Goal: Task Accomplishment & Management: Manage account settings

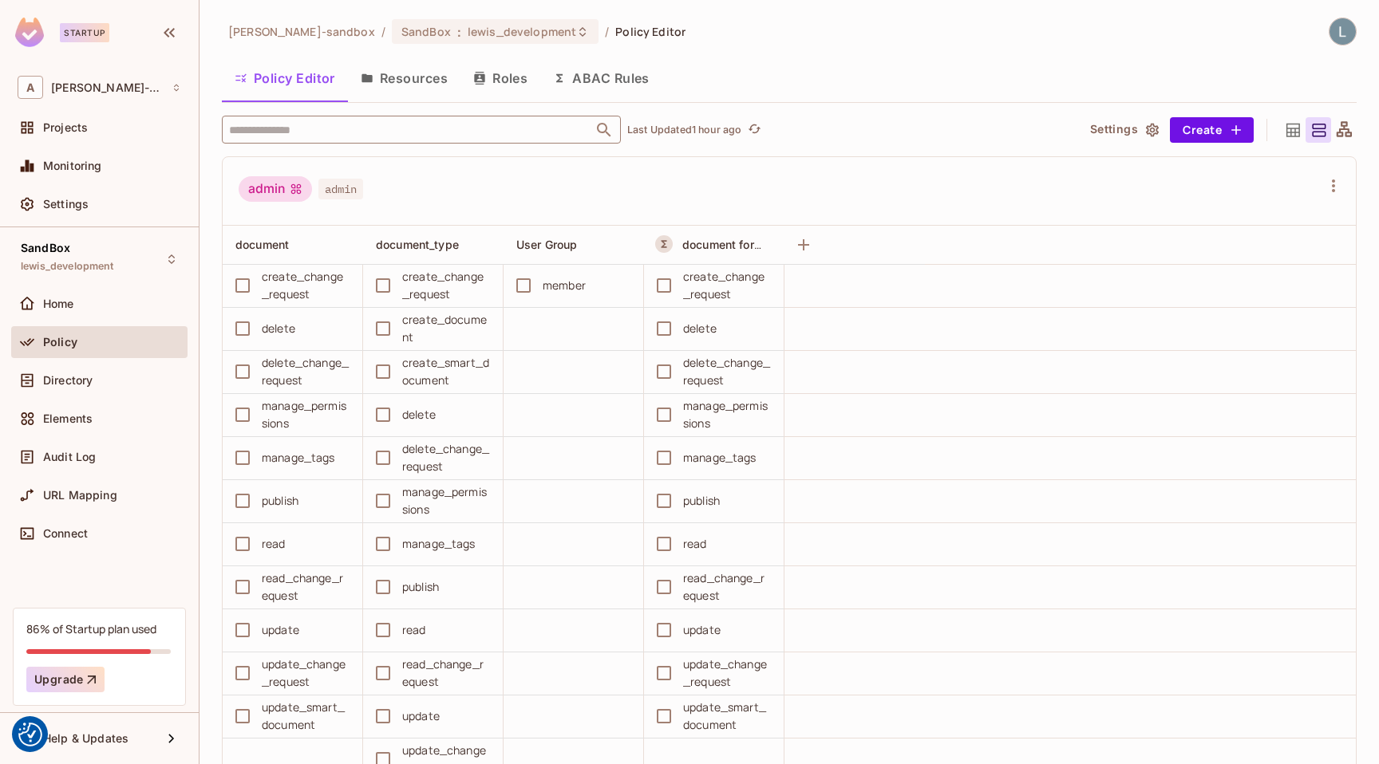
scroll to position [1096, 0]
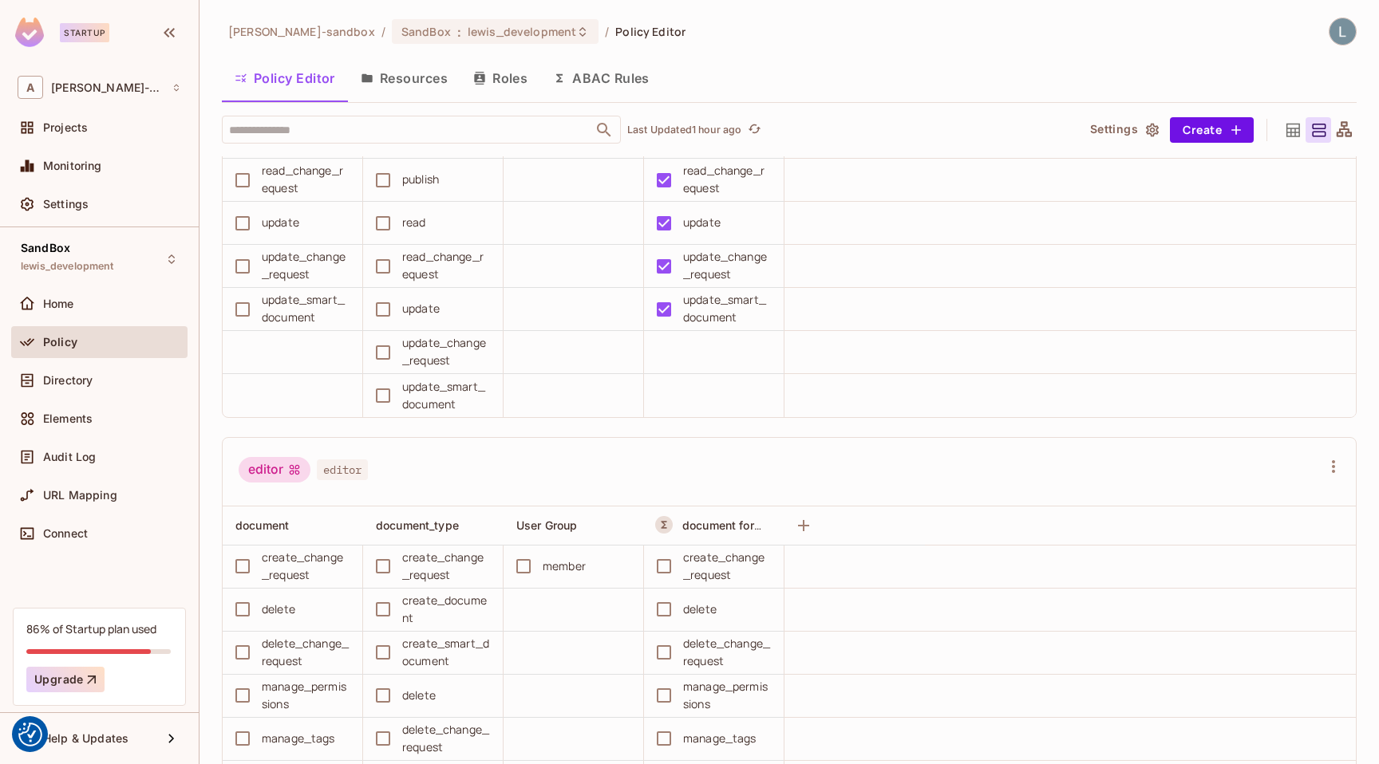
click at [587, 81] on button "ABAC Rules" at bounding box center [601, 78] width 122 height 40
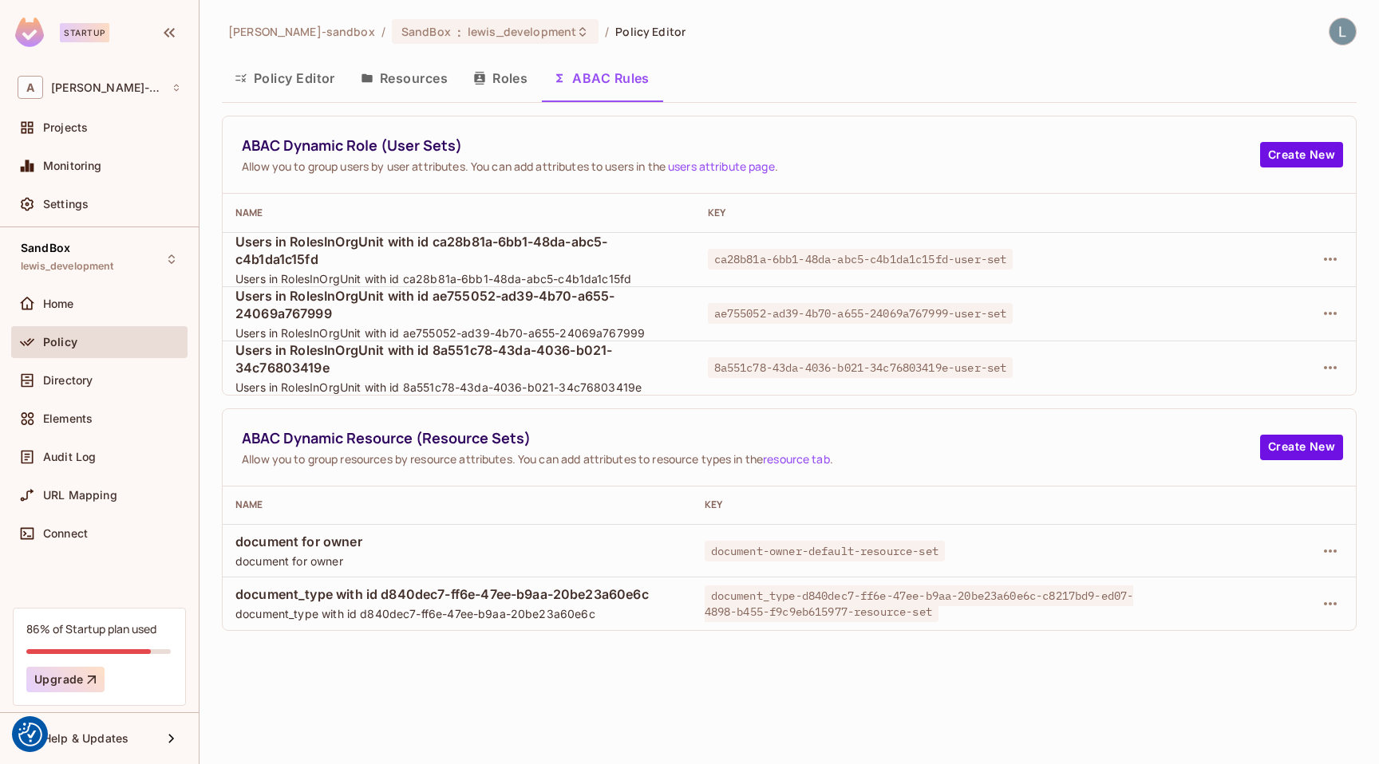
click at [619, 203] on th "Name" at bounding box center [459, 213] width 472 height 38
click at [1328, 606] on icon "button" at bounding box center [1330, 603] width 19 height 19
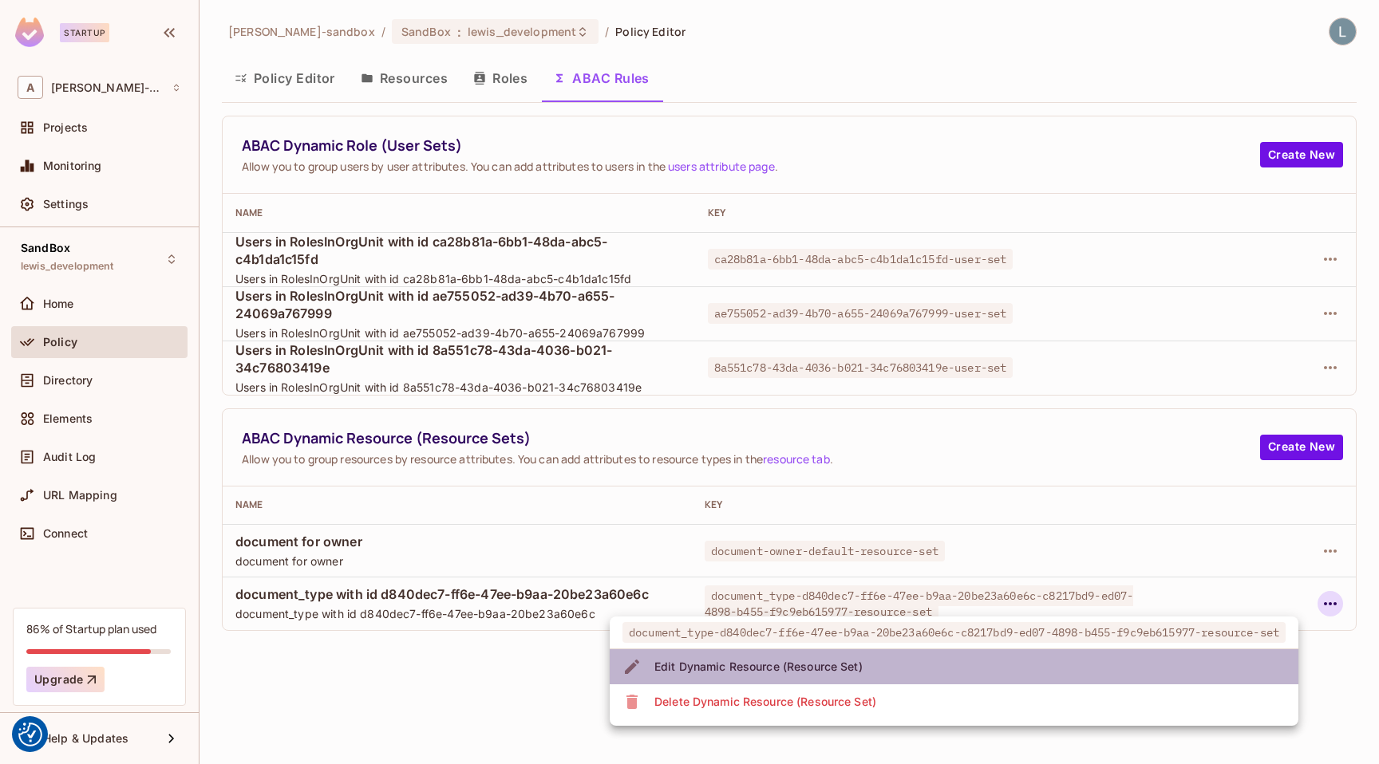
click at [942, 669] on li "Edit Dynamic Resource (Resource Set)" at bounding box center [954, 667] width 689 height 35
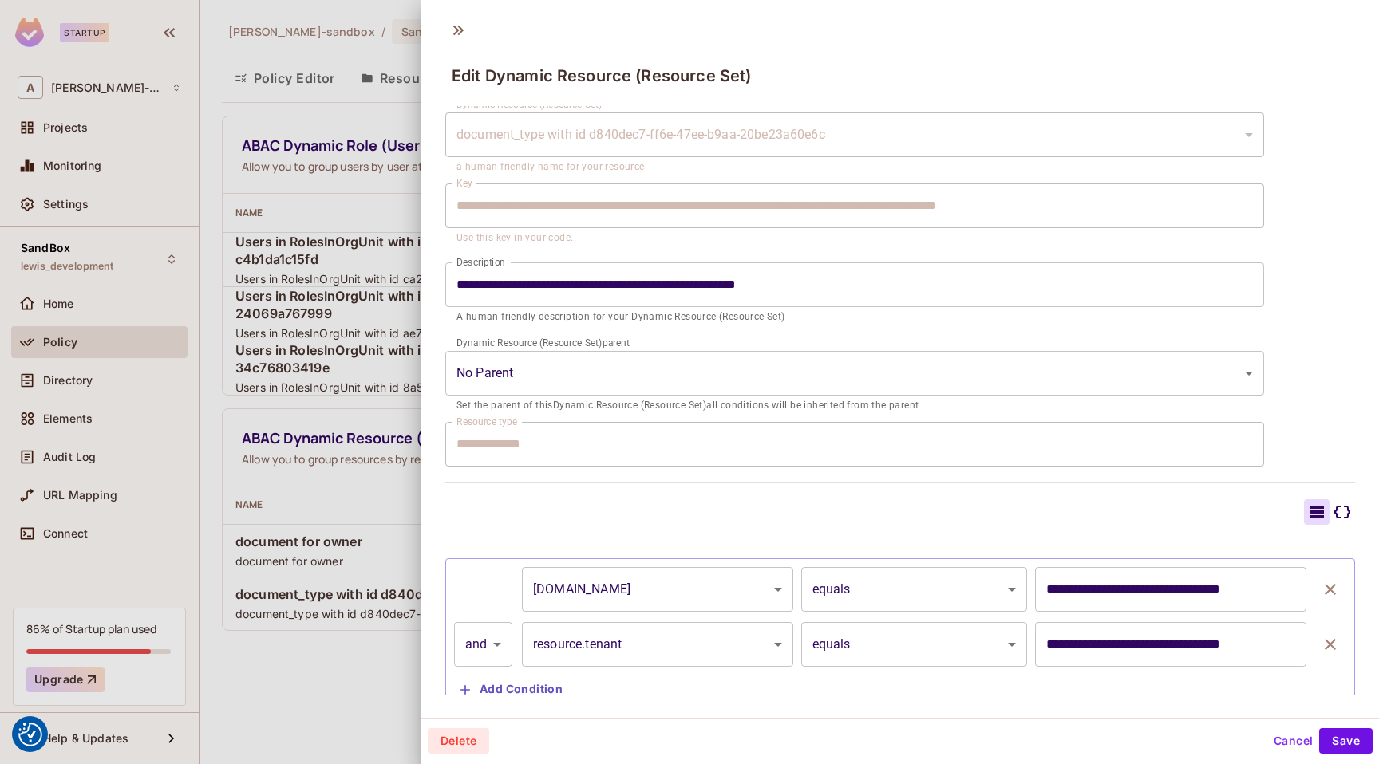
scroll to position [97, 0]
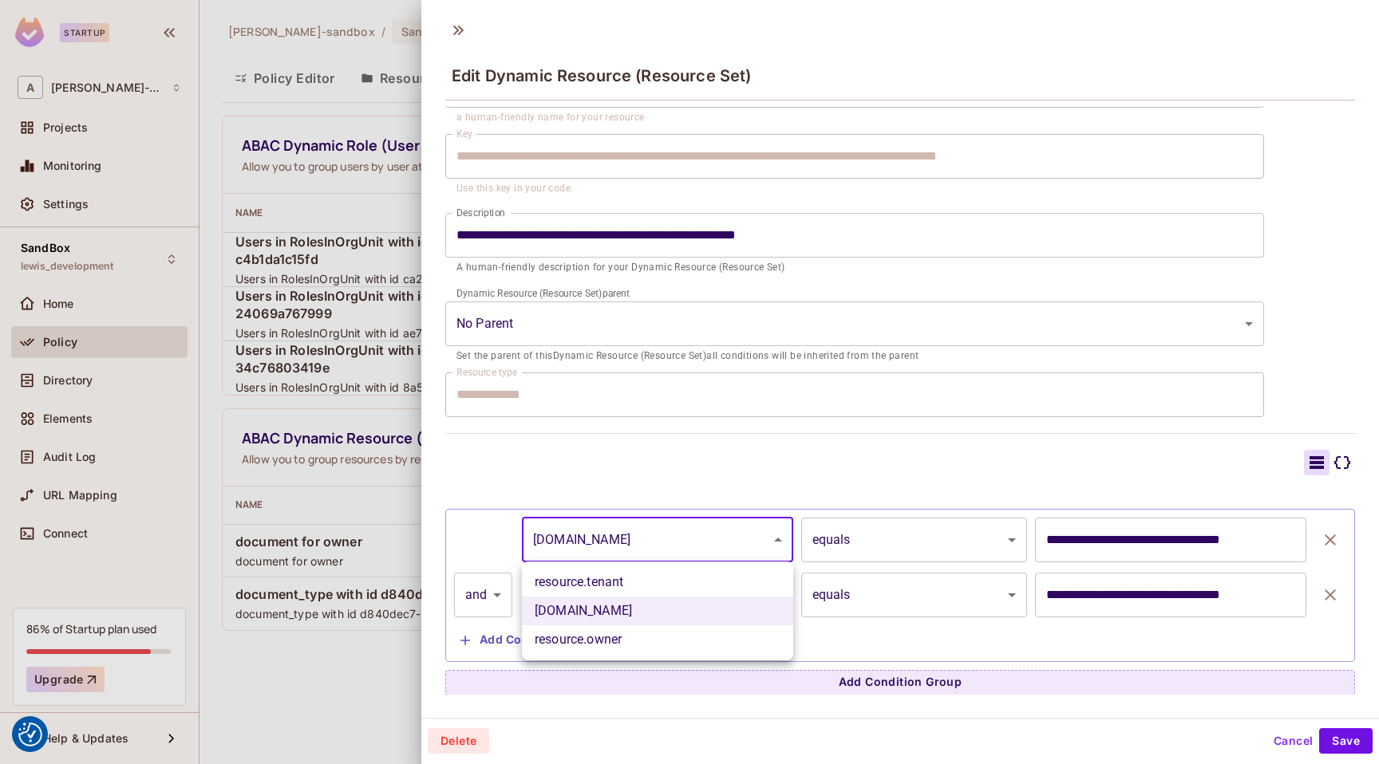
click at [689, 546] on body "We use cookies to enhance your browsing experience, serve personalized ads or c…" at bounding box center [689, 382] width 1379 height 764
click at [650, 465] on div at bounding box center [689, 382] width 1379 height 764
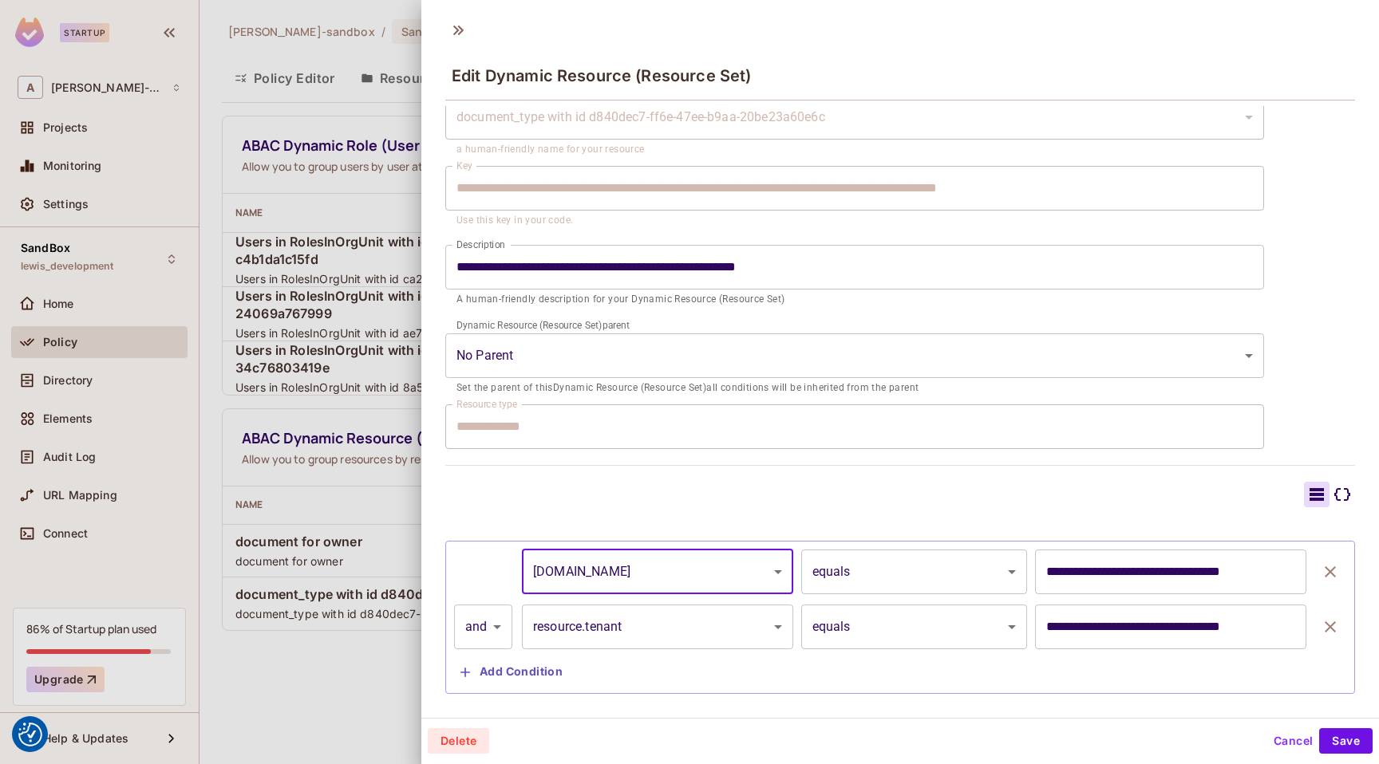
scroll to position [57, 0]
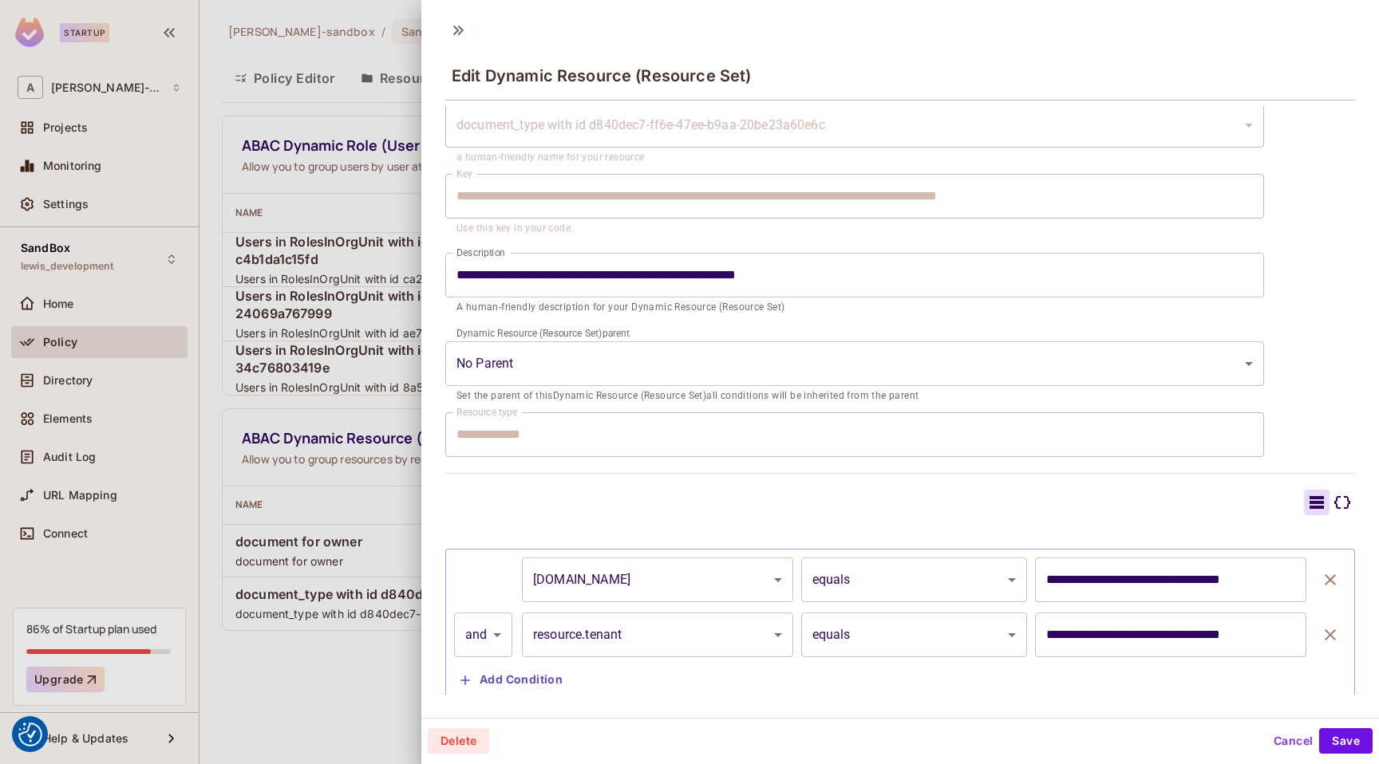
click at [381, 456] on div at bounding box center [689, 382] width 1379 height 764
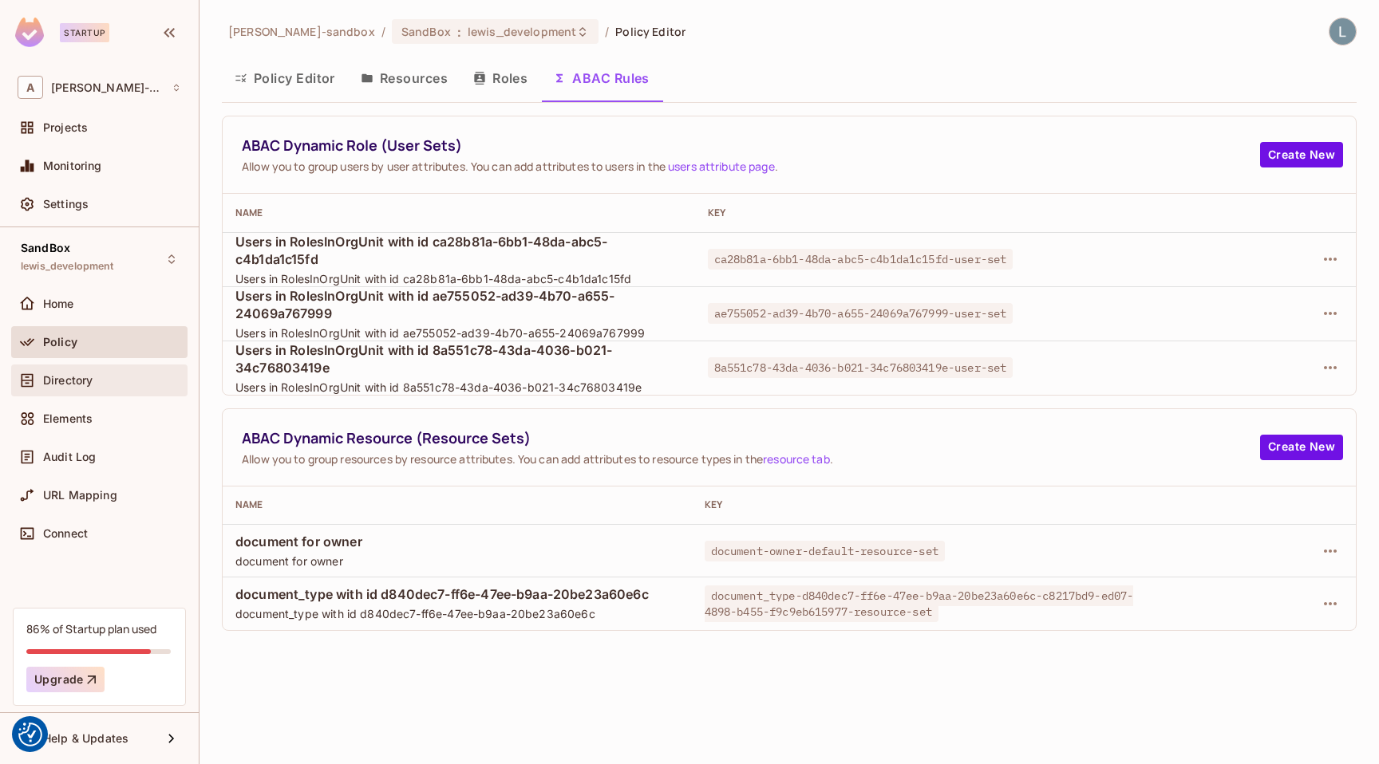
click at [96, 390] on div "Directory" at bounding box center [99, 381] width 176 height 32
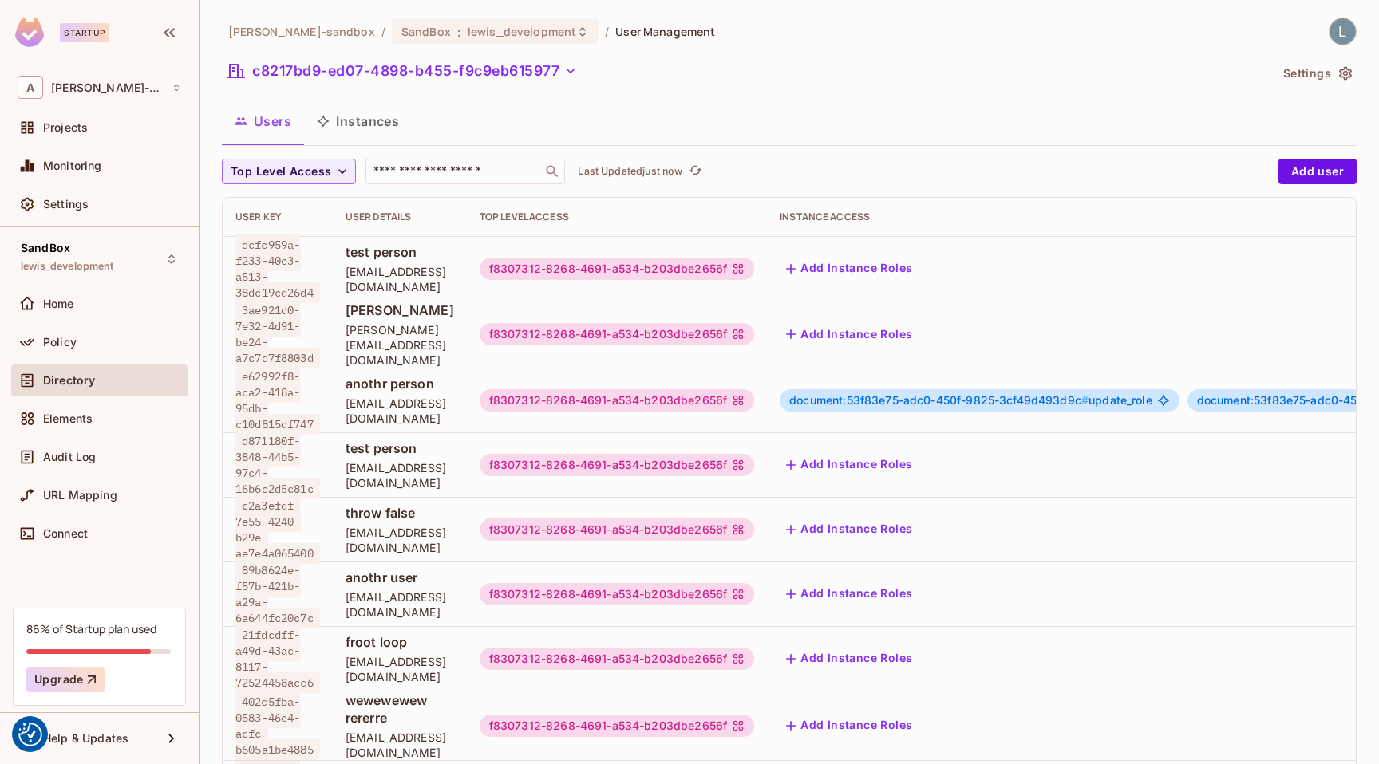
click at [1344, 74] on icon "button" at bounding box center [1345, 74] width 13 height 14
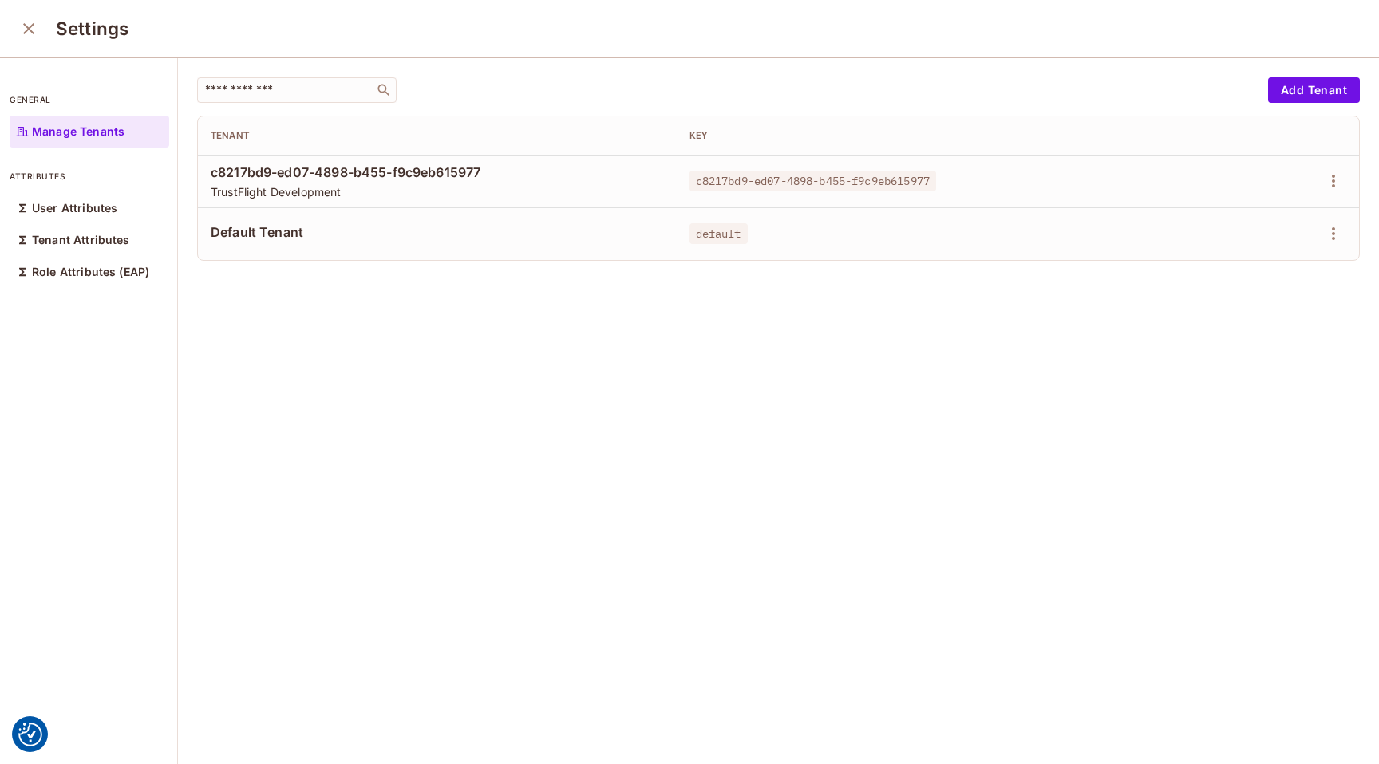
click at [30, 32] on icon "close" at bounding box center [28, 28] width 19 height 19
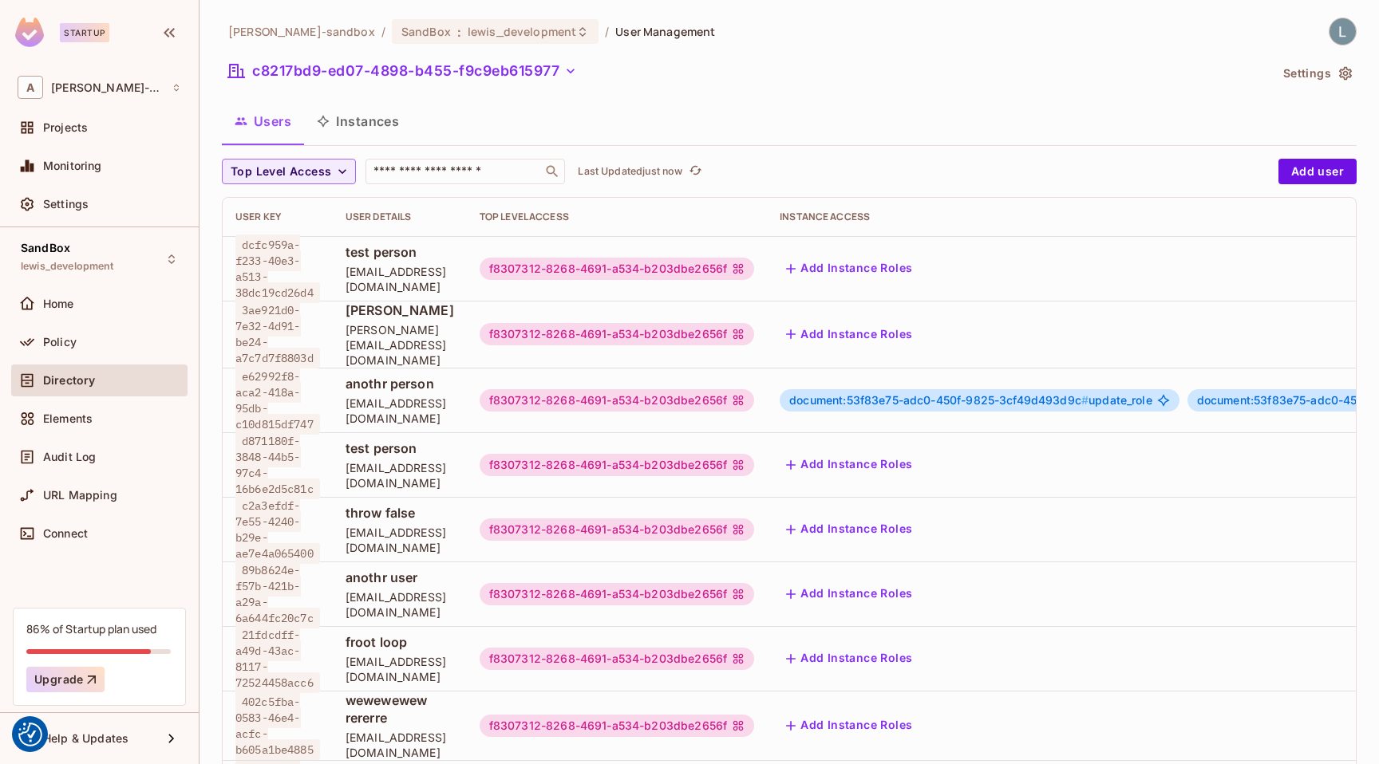
click at [388, 125] on button "Instances" at bounding box center [358, 121] width 108 height 40
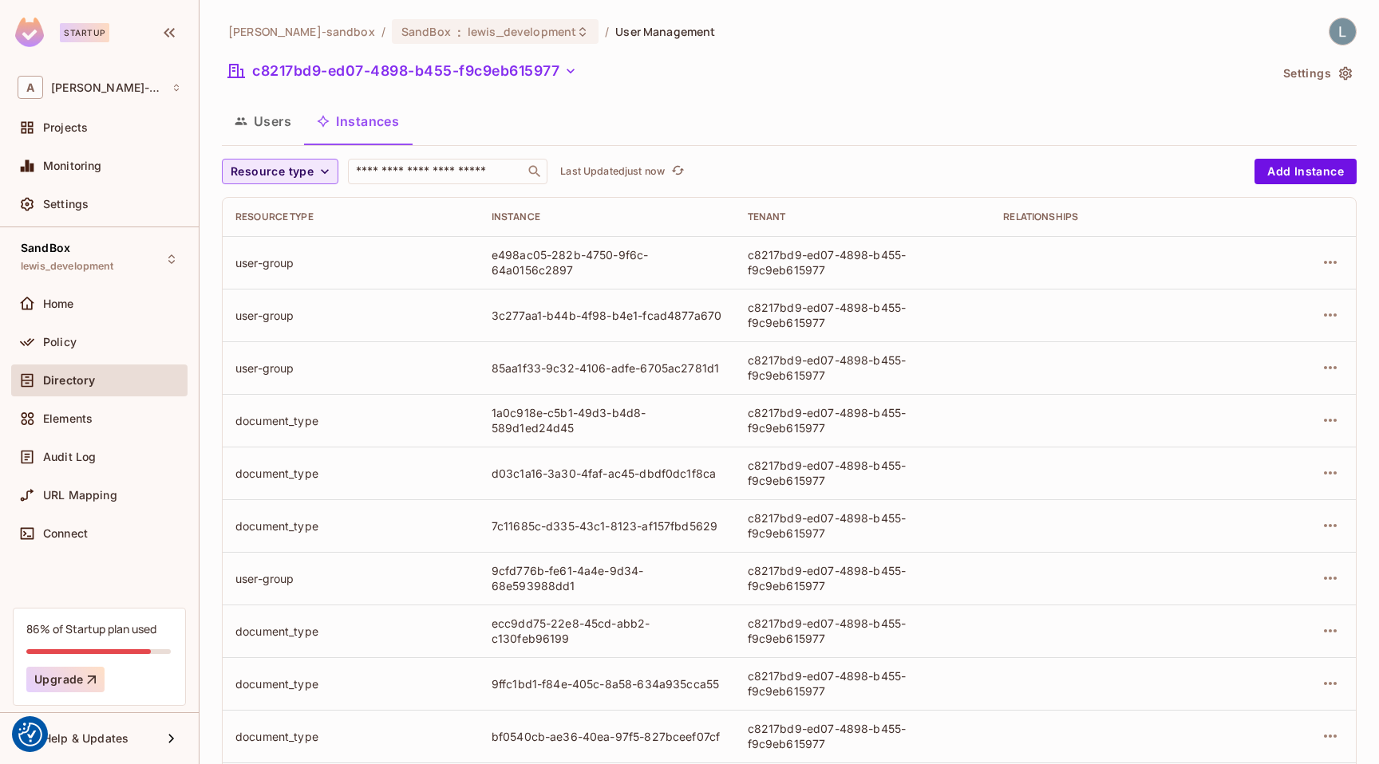
click at [302, 175] on span "Resource type" at bounding box center [272, 172] width 83 height 20
click at [273, 247] on span "document" at bounding box center [276, 242] width 83 height 15
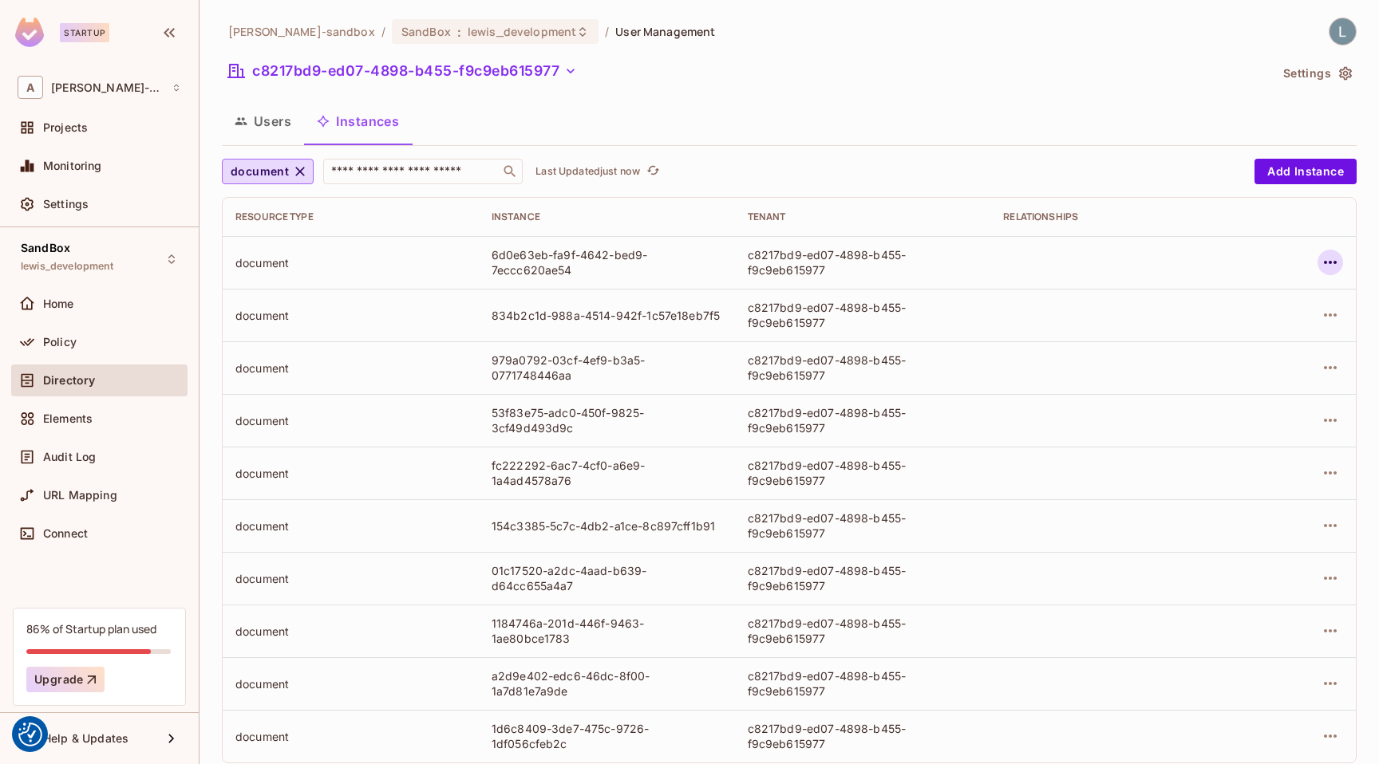
click at [1333, 262] on icon "button" at bounding box center [1330, 262] width 19 height 19
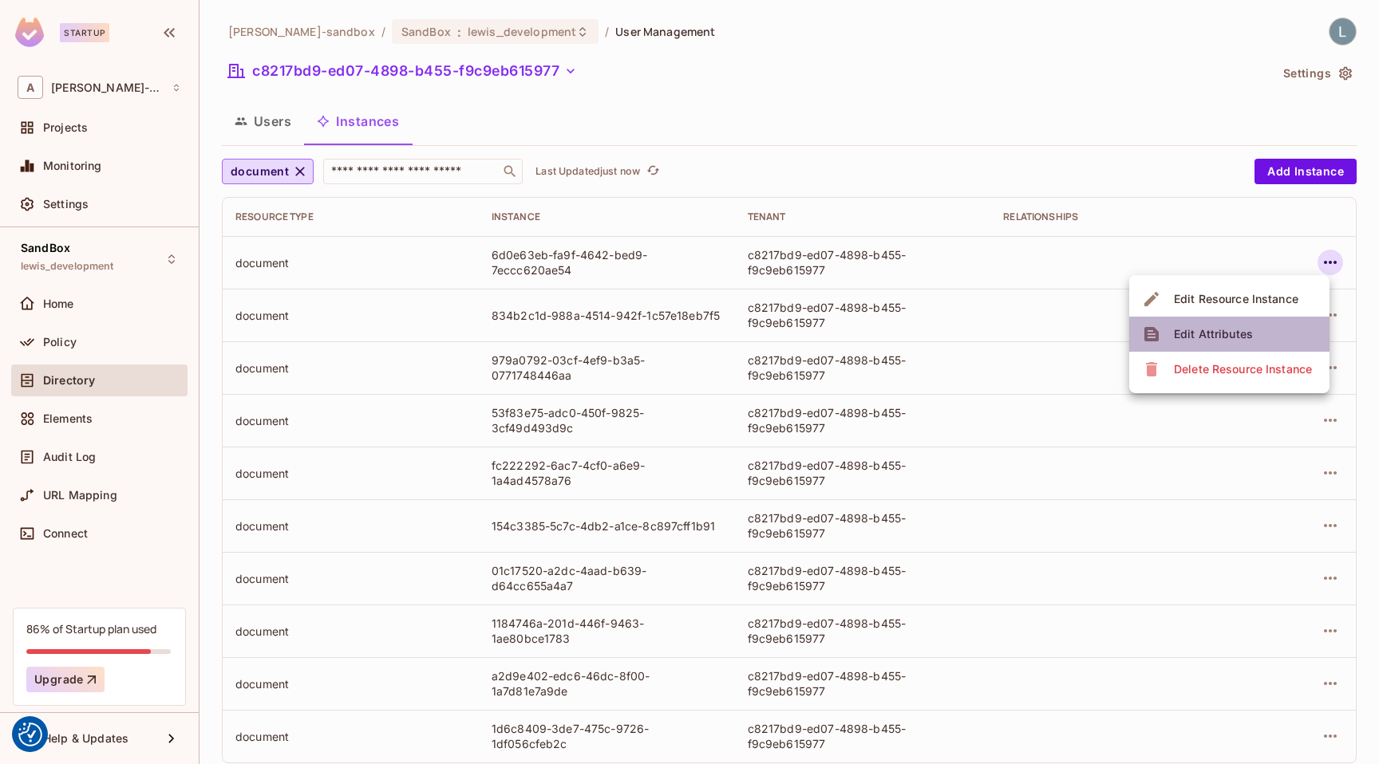
click at [1226, 335] on div "Edit Attributes" at bounding box center [1213, 334] width 79 height 16
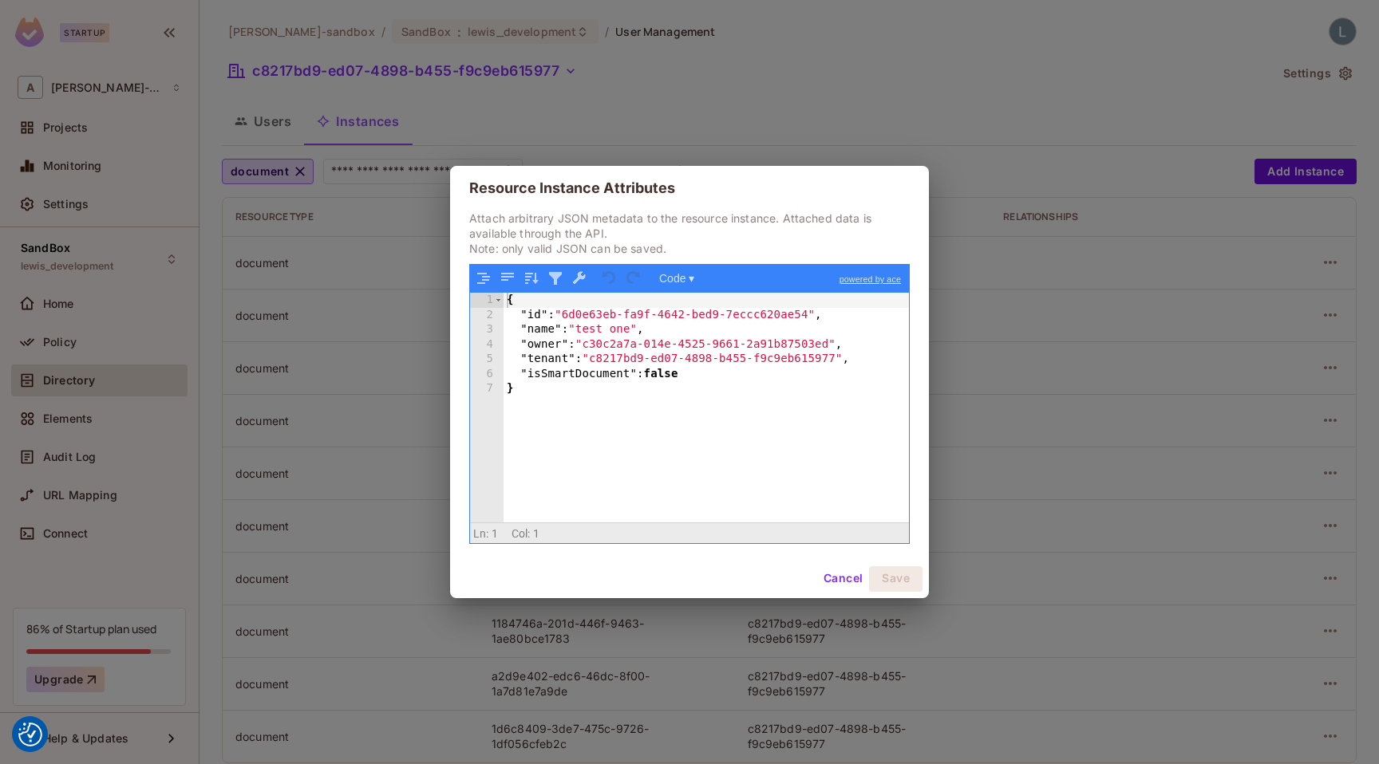
click at [977, 430] on div "Resource Instance Attributes Attach arbitrary JSON metadata to the resource ins…" at bounding box center [689, 382] width 1379 height 764
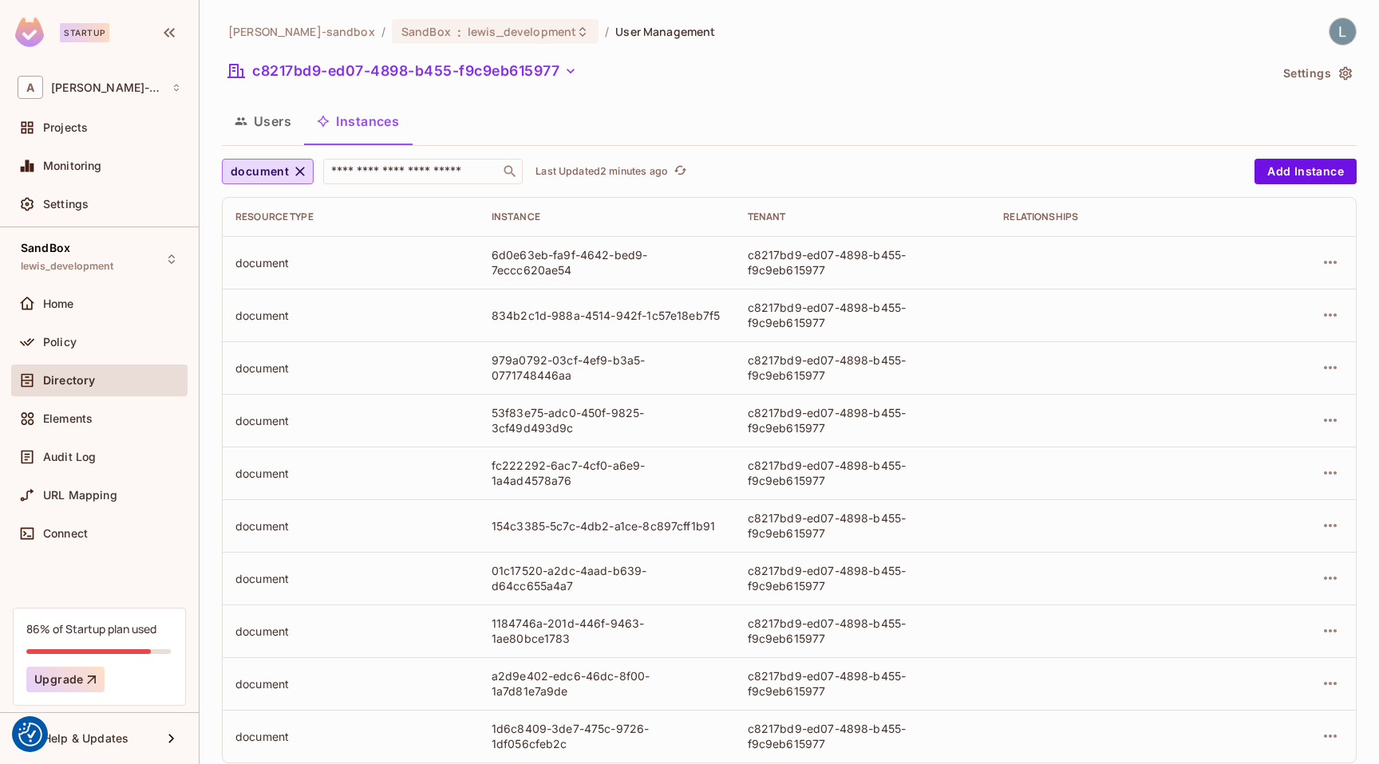
click at [116, 386] on div "Directory" at bounding box center [100, 380] width 164 height 19
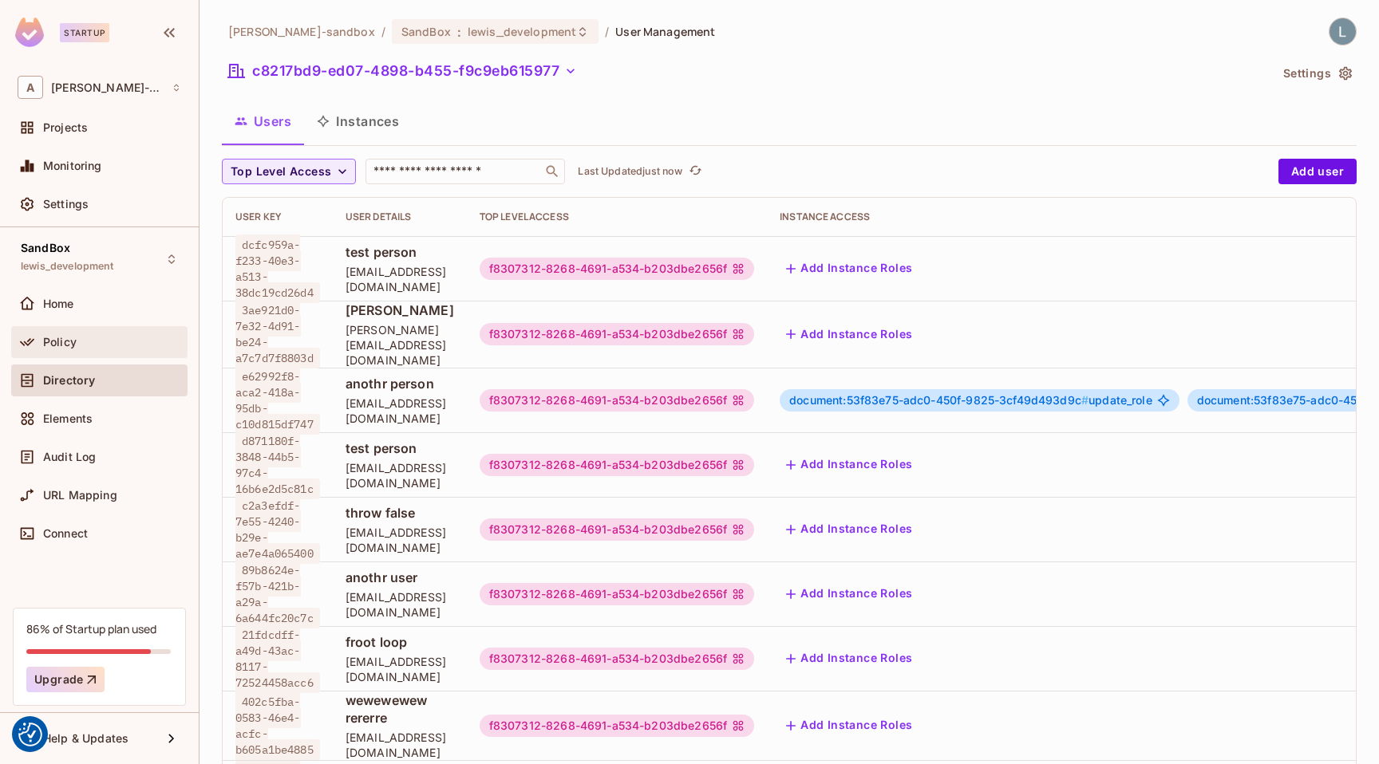
click at [107, 344] on div "Policy" at bounding box center [112, 342] width 138 height 13
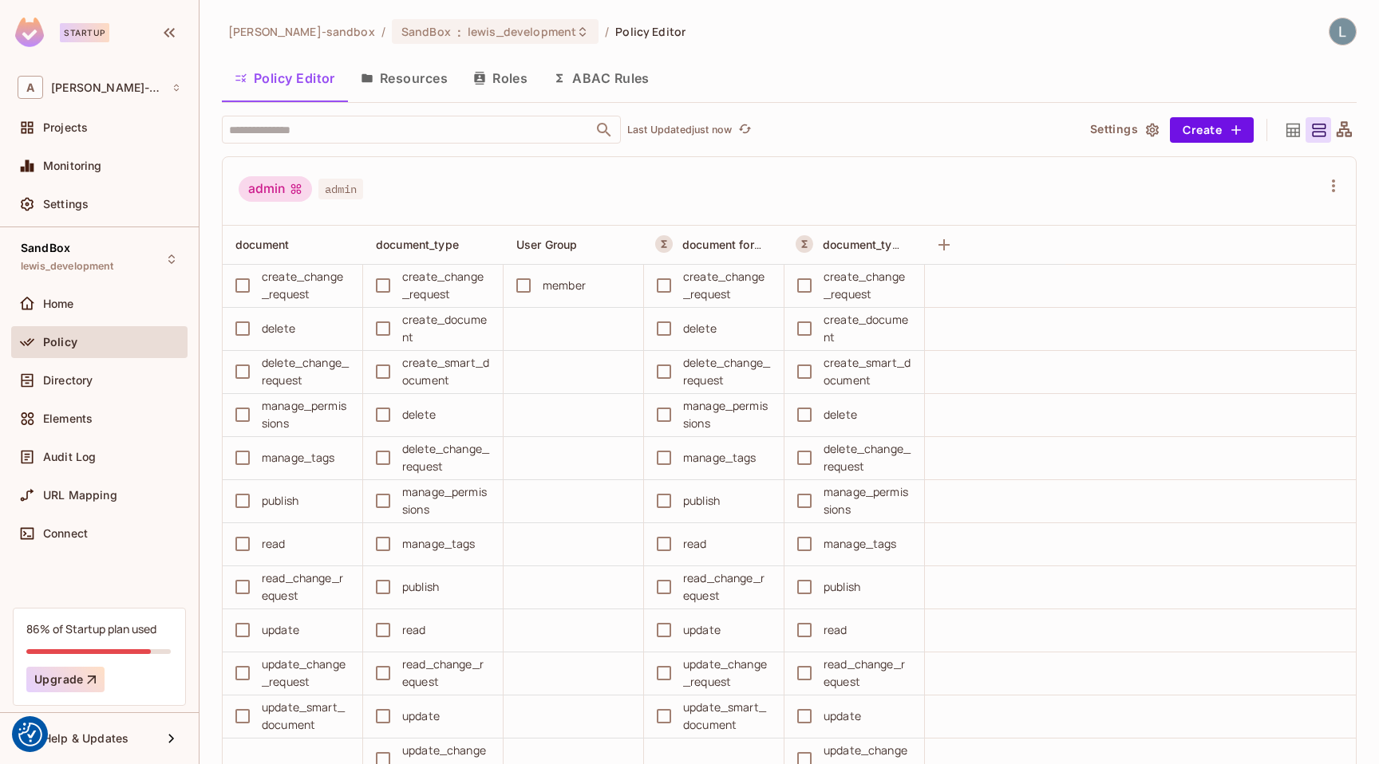
click at [583, 88] on button "ABAC Rules" at bounding box center [601, 78] width 122 height 40
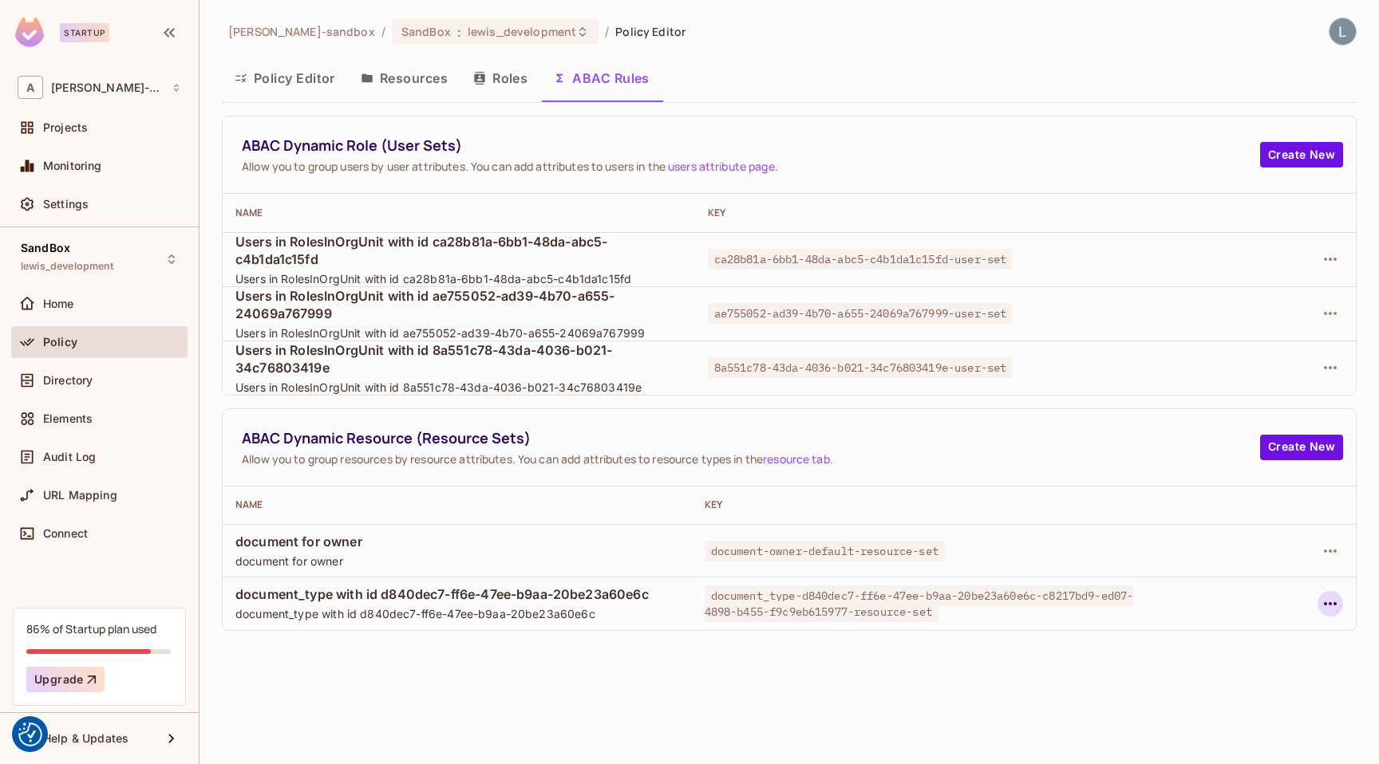
click at [1329, 606] on icon "button" at bounding box center [1330, 603] width 19 height 19
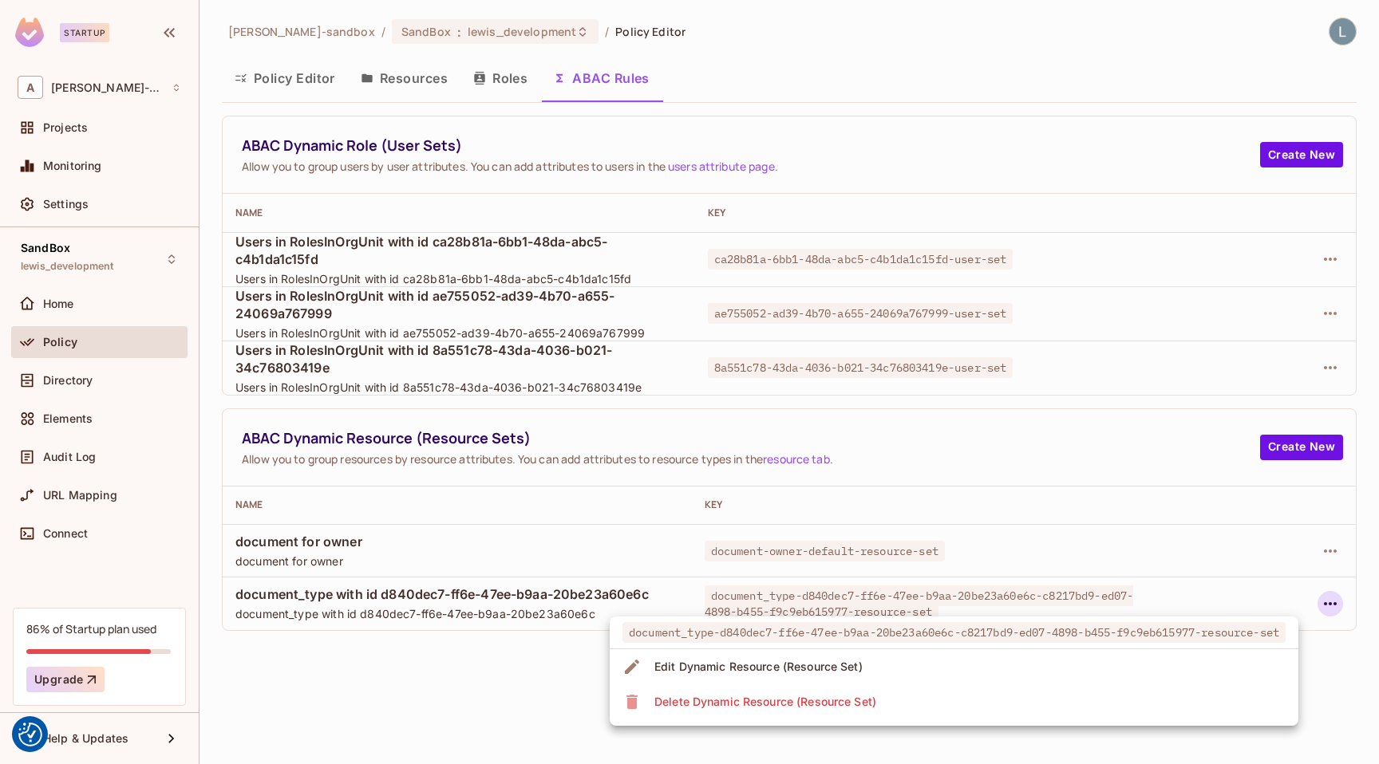
click at [477, 759] on div at bounding box center [689, 382] width 1379 height 764
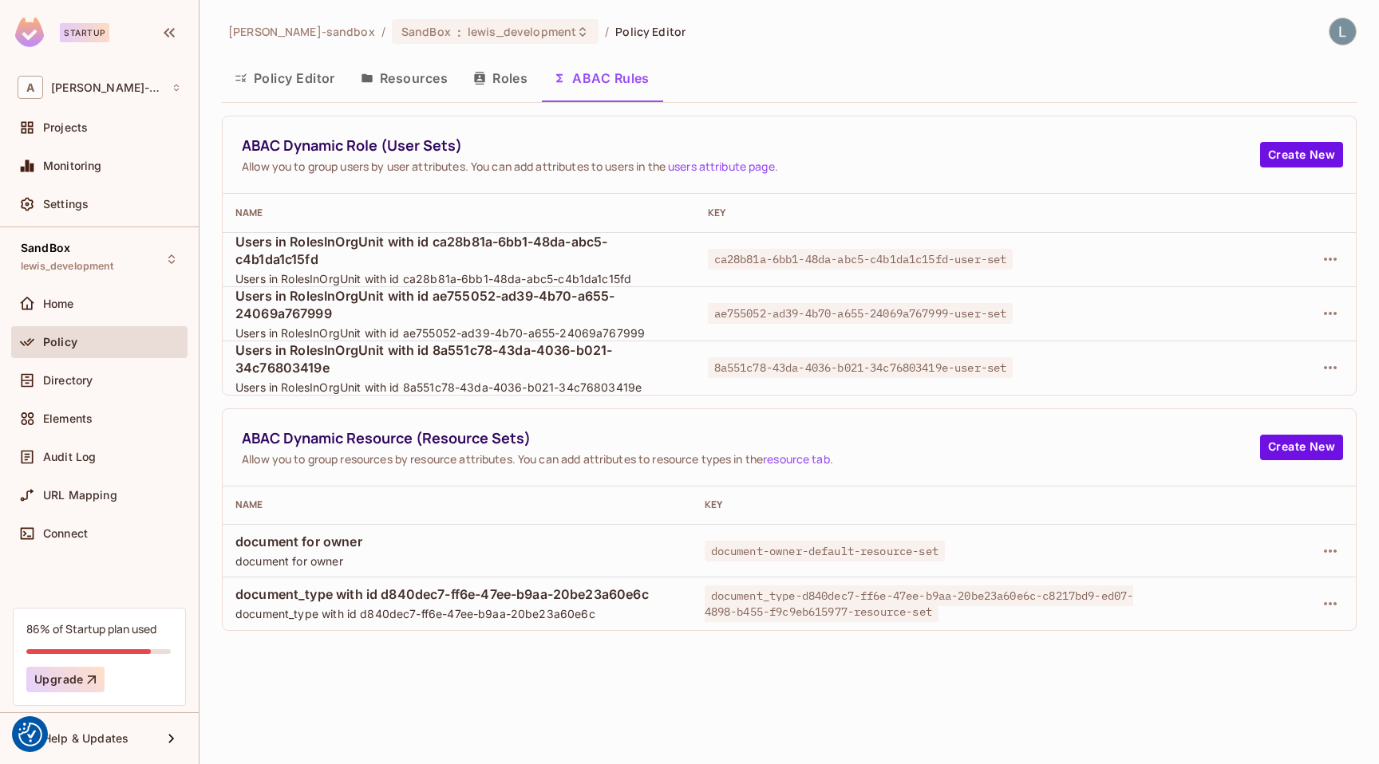
click at [990, 109] on div "[PERSON_NAME]-sandbox / SandBox : lewis_development / Policy Editor Policy Edit…" at bounding box center [789, 325] width 1135 height 614
